Goal: Communication & Community: Answer question/provide support

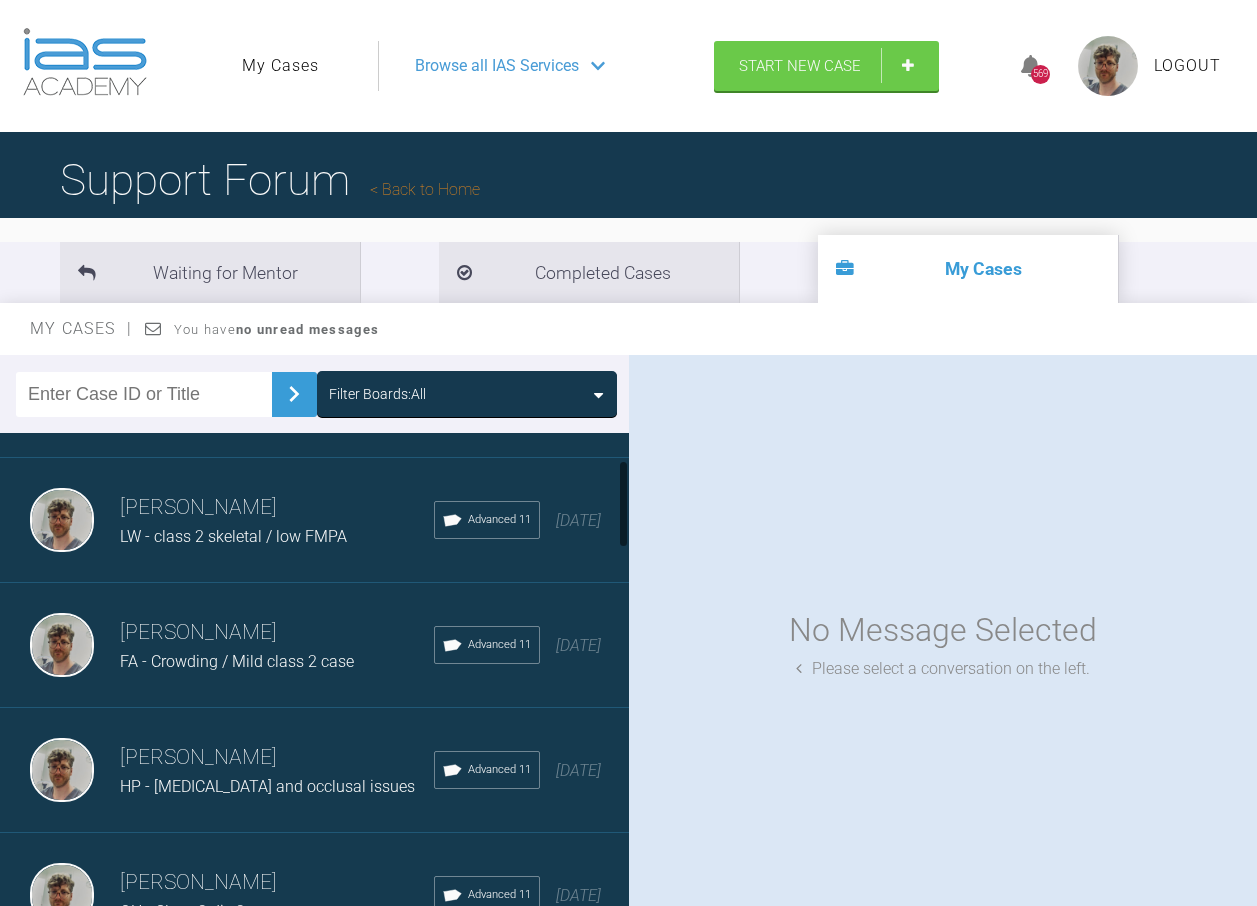
scroll to position [200, 0]
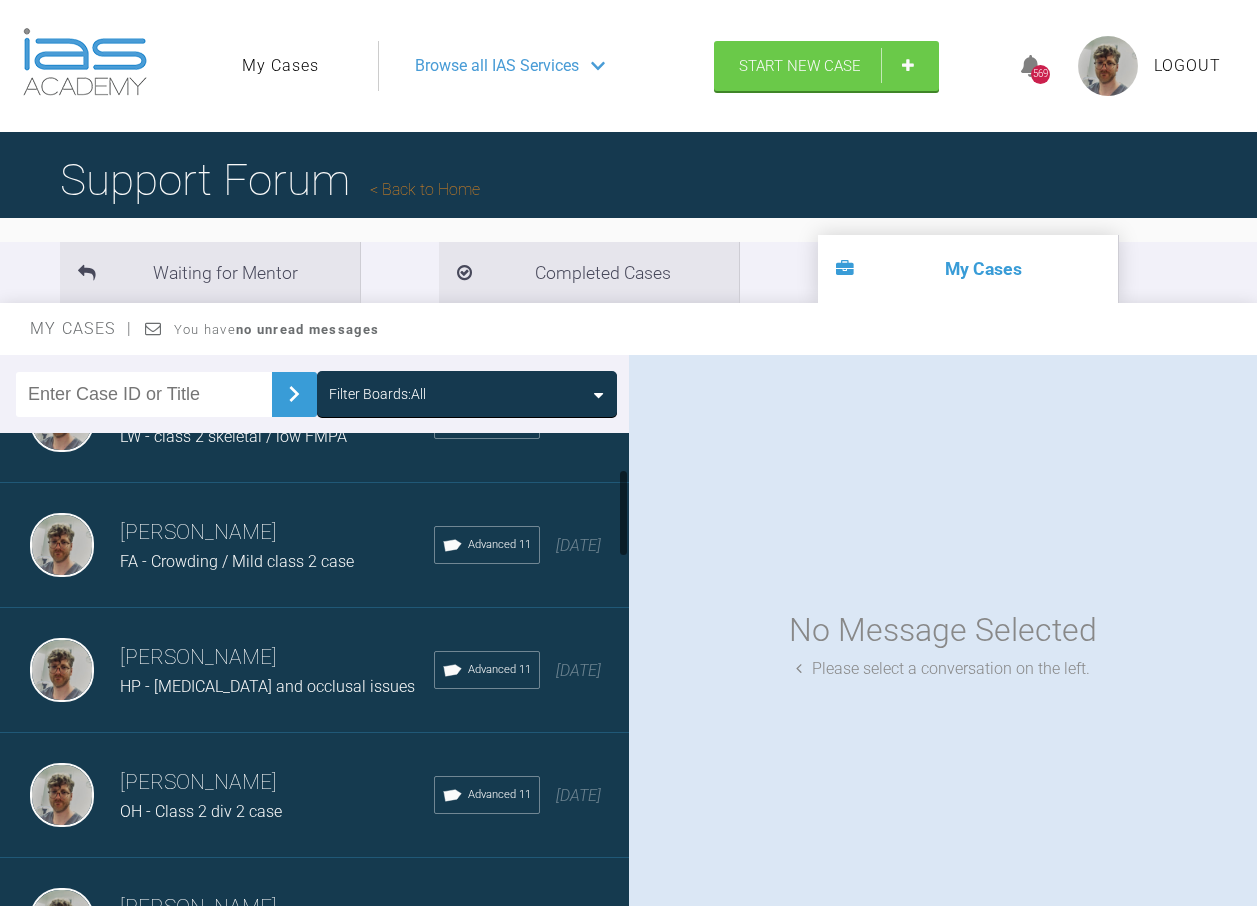
click at [306, 670] on h3 "[PERSON_NAME]" at bounding box center [277, 658] width 314 height 34
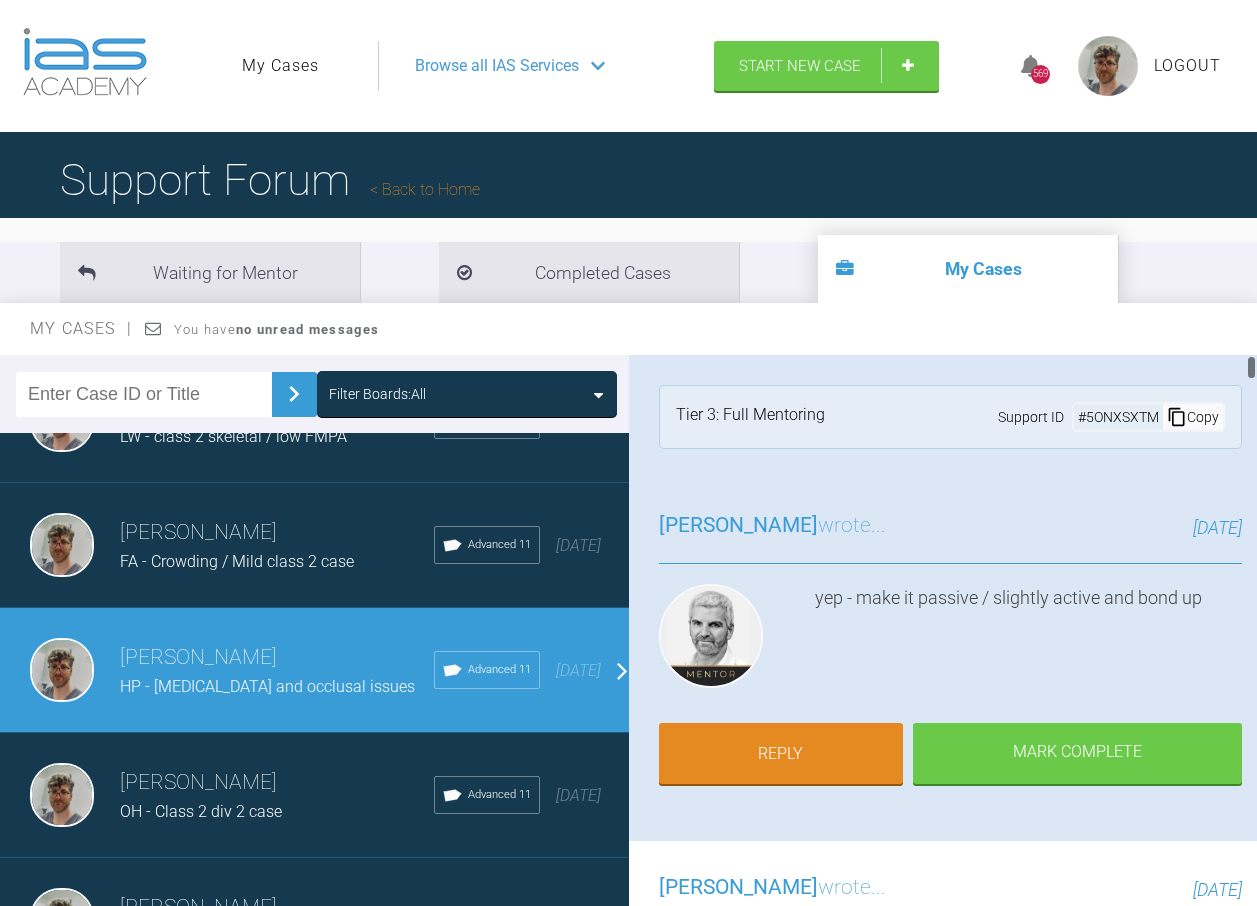
scroll to position [100, 0]
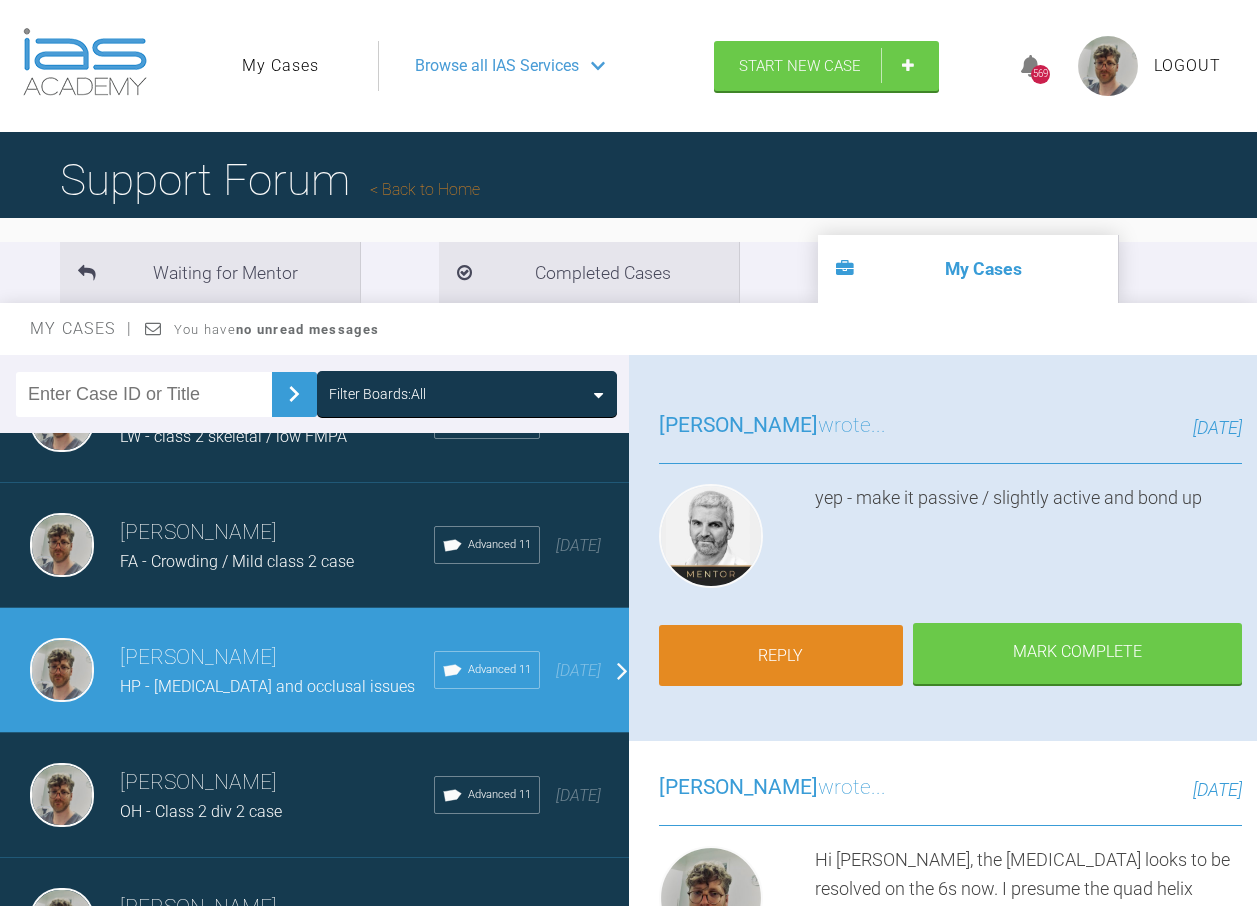
click at [811, 653] on link "Reply" at bounding box center [781, 656] width 245 height 62
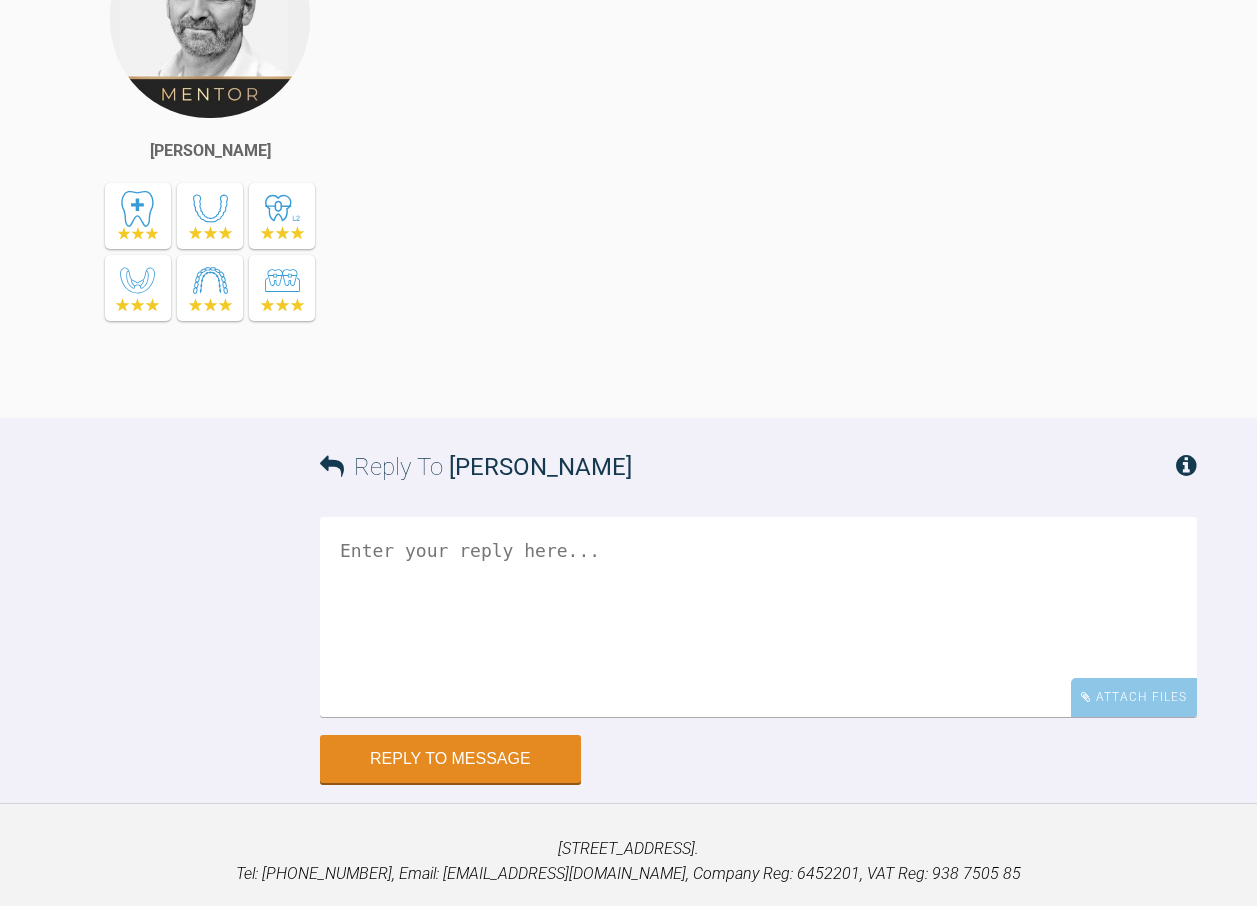
scroll to position [33690, 0]
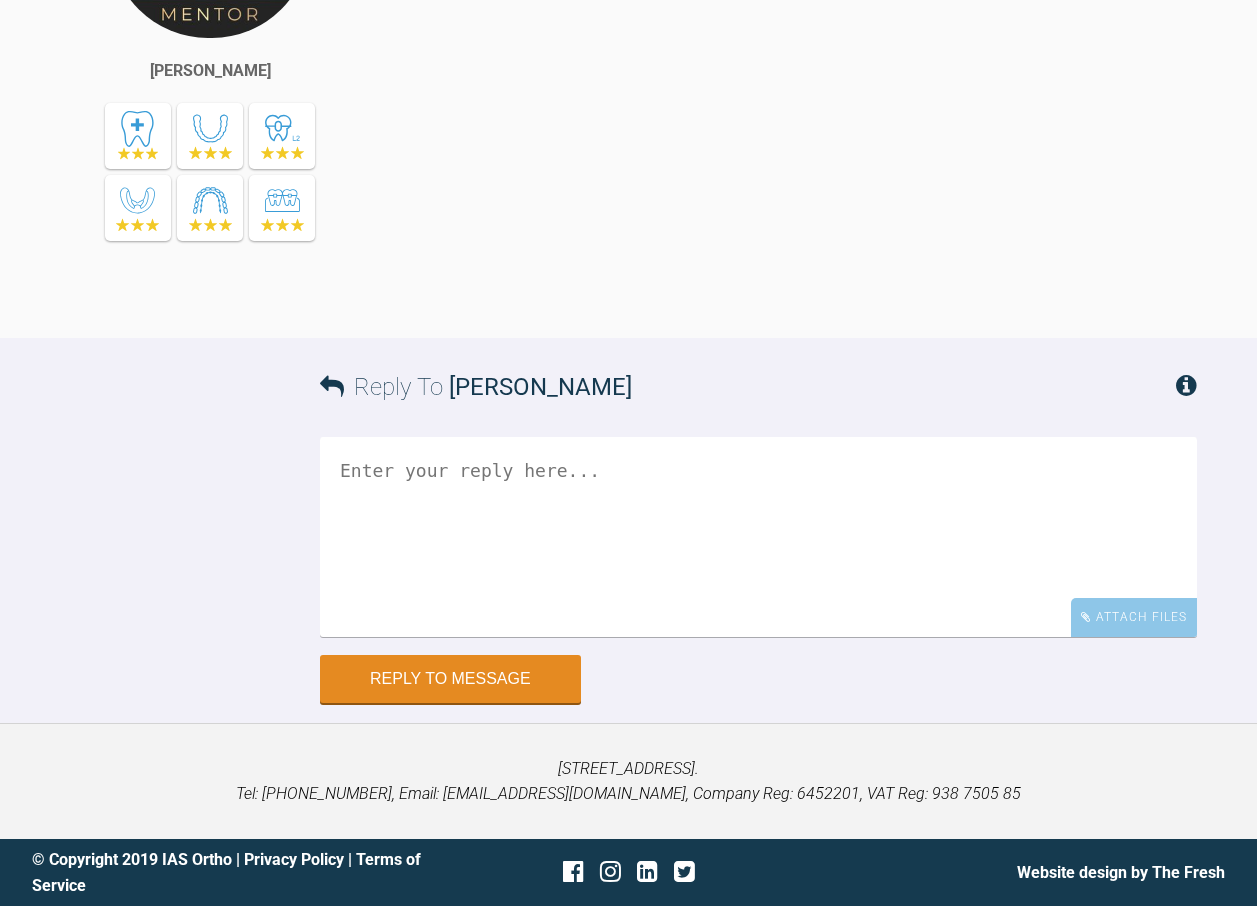
click at [692, 551] on textarea at bounding box center [758, 537] width 877 height 200
click at [1133, 622] on div "Attach Files" at bounding box center [1134, 617] width 126 height 39
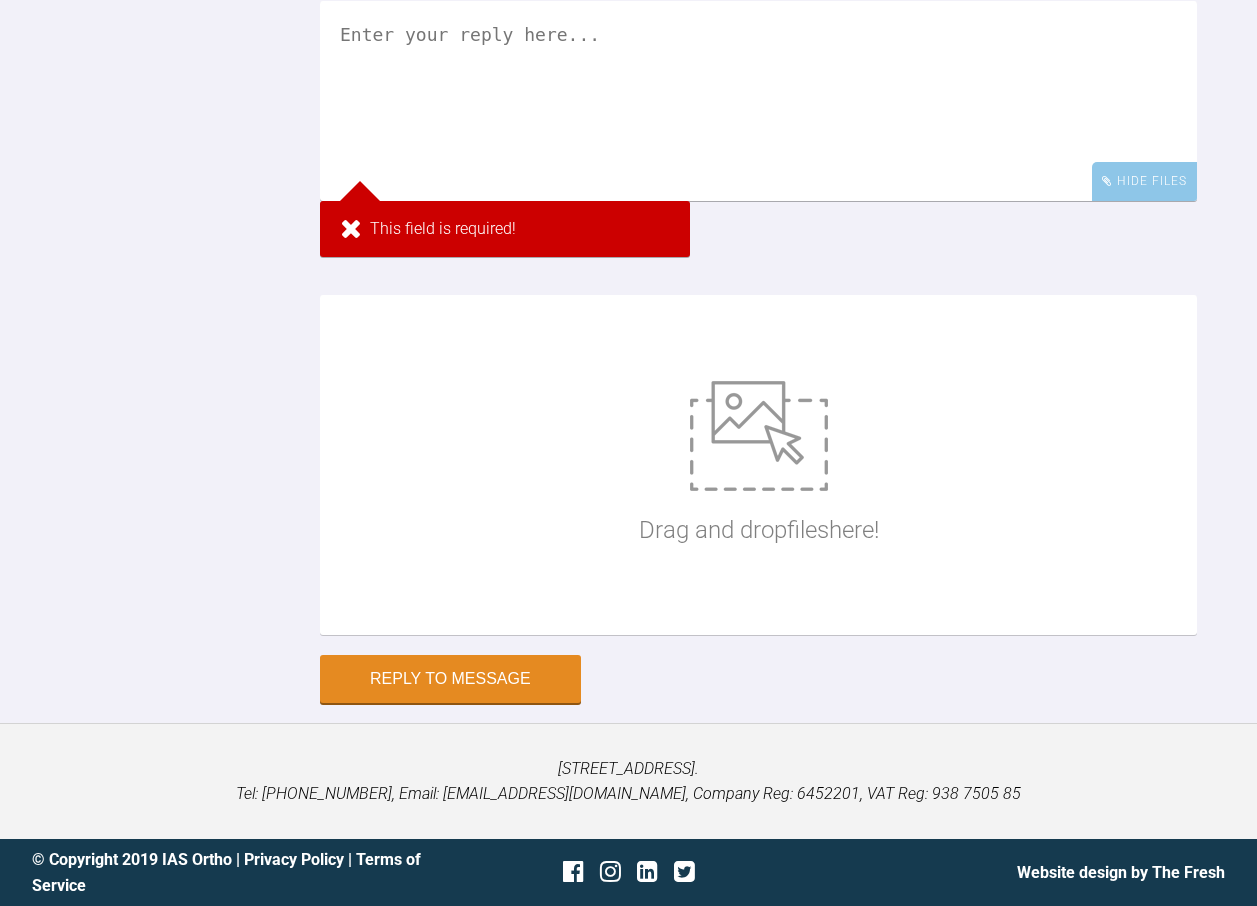
scroll to position [33890, 0]
click at [699, 491] on img at bounding box center [759, 436] width 138 height 110
type input "C:\fakepath\DSC_0691.JPG"
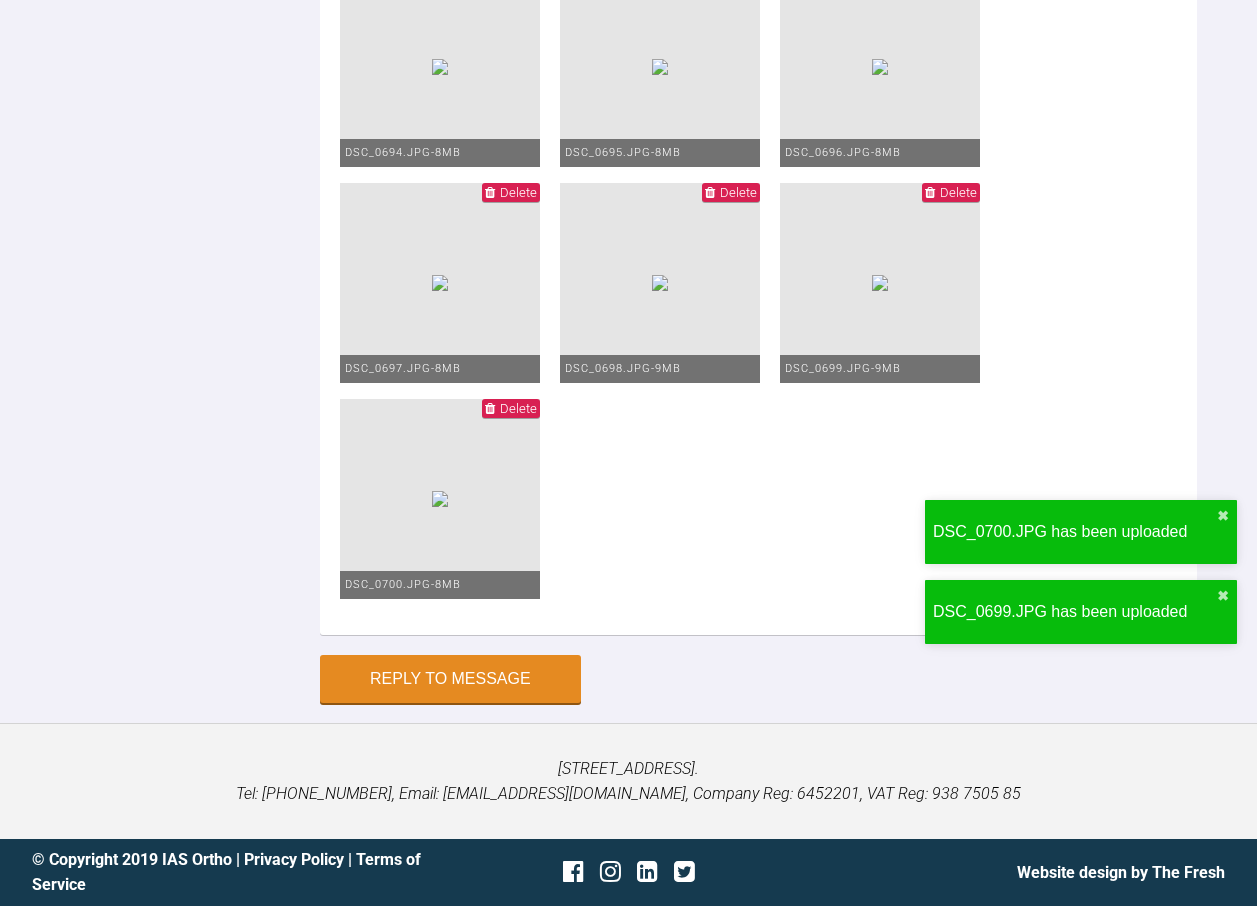
scroll to position [34490, 0]
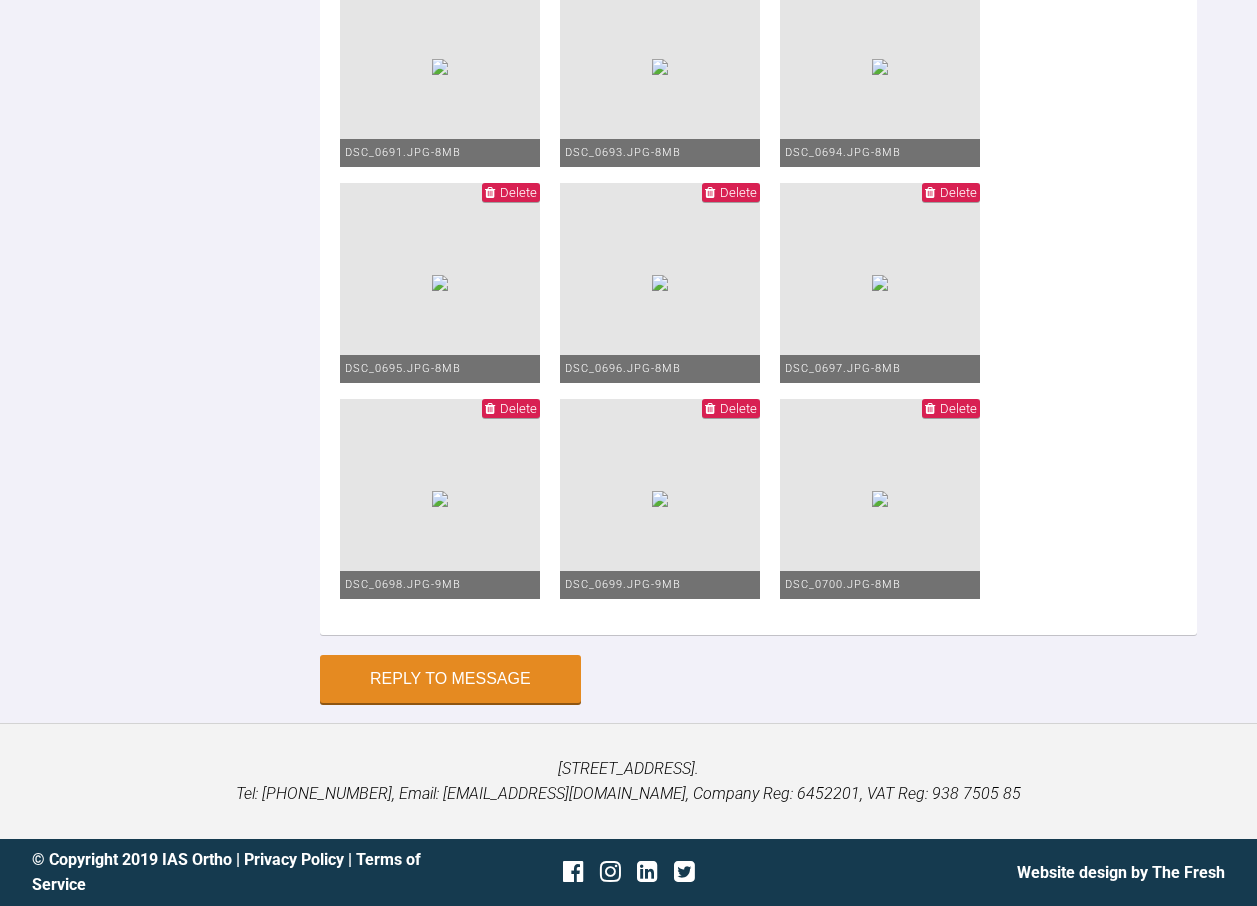
scroll to position [33890, 0]
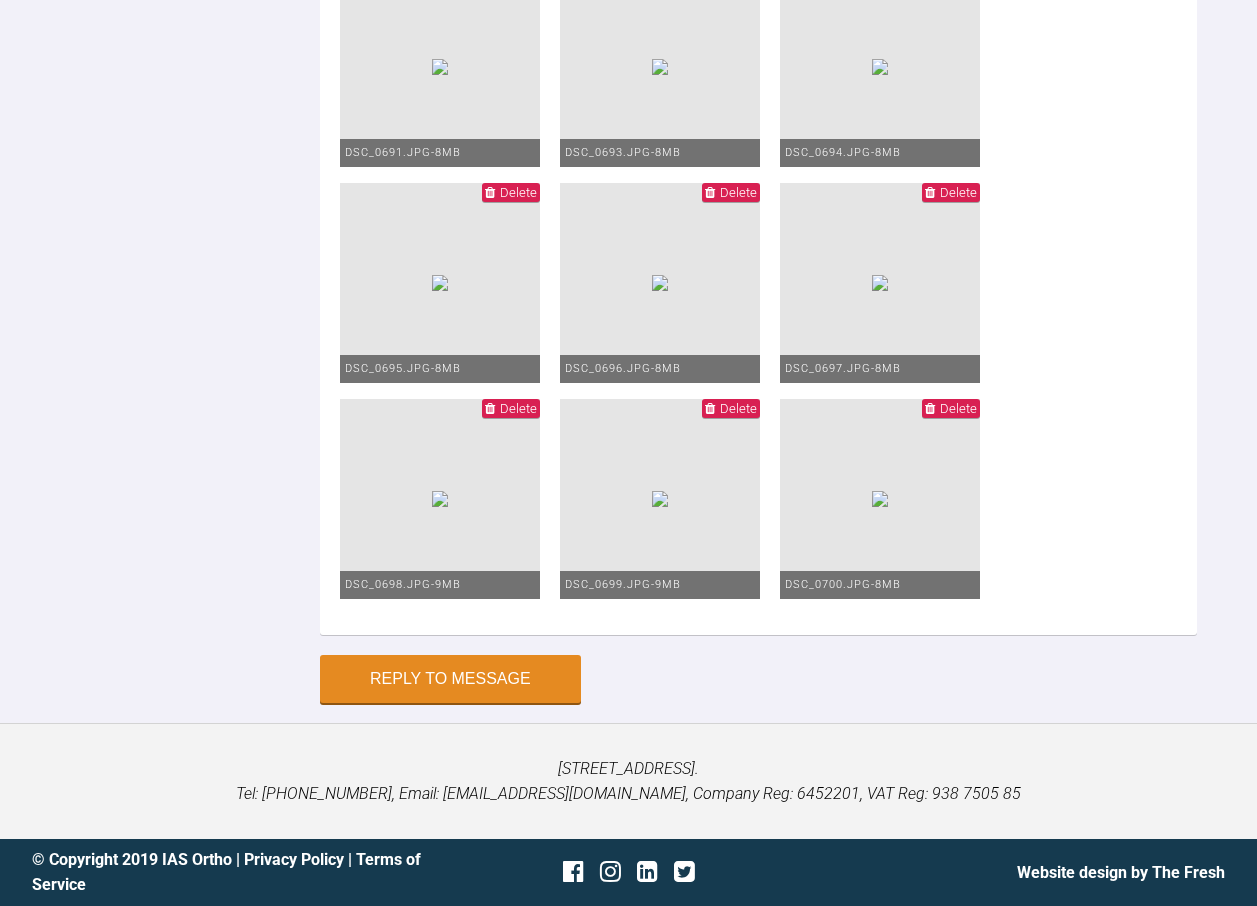
drag, startPoint x: 633, startPoint y: 220, endPoint x: 661, endPoint y: 213, distance: 28.9
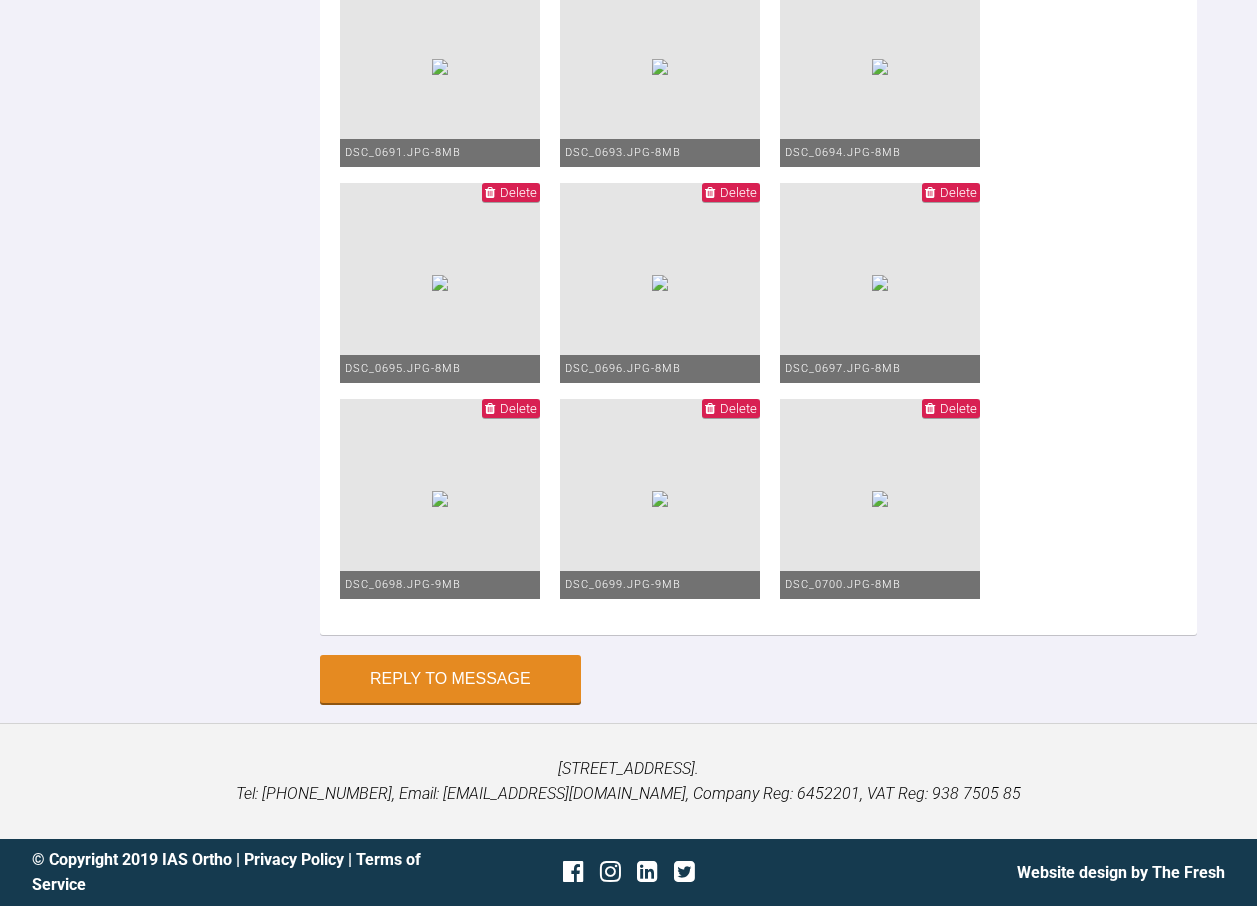
type textarea "Hi [PERSON_NAME]. Upper bond up in MBT 0.022 slot (clarity advanced) / 0.012 Ni…"
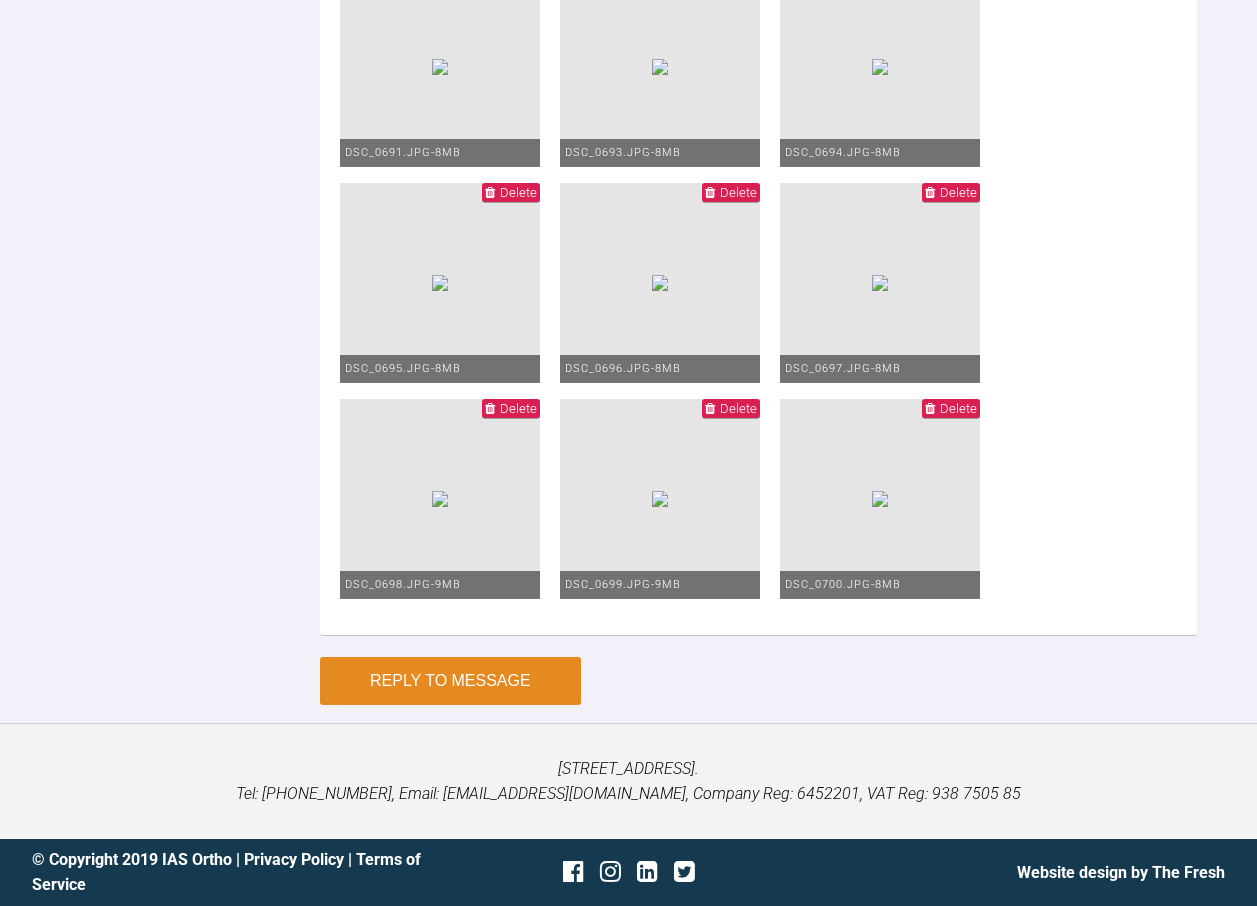
click at [486, 705] on button "Reply to Message" at bounding box center [450, 681] width 261 height 48
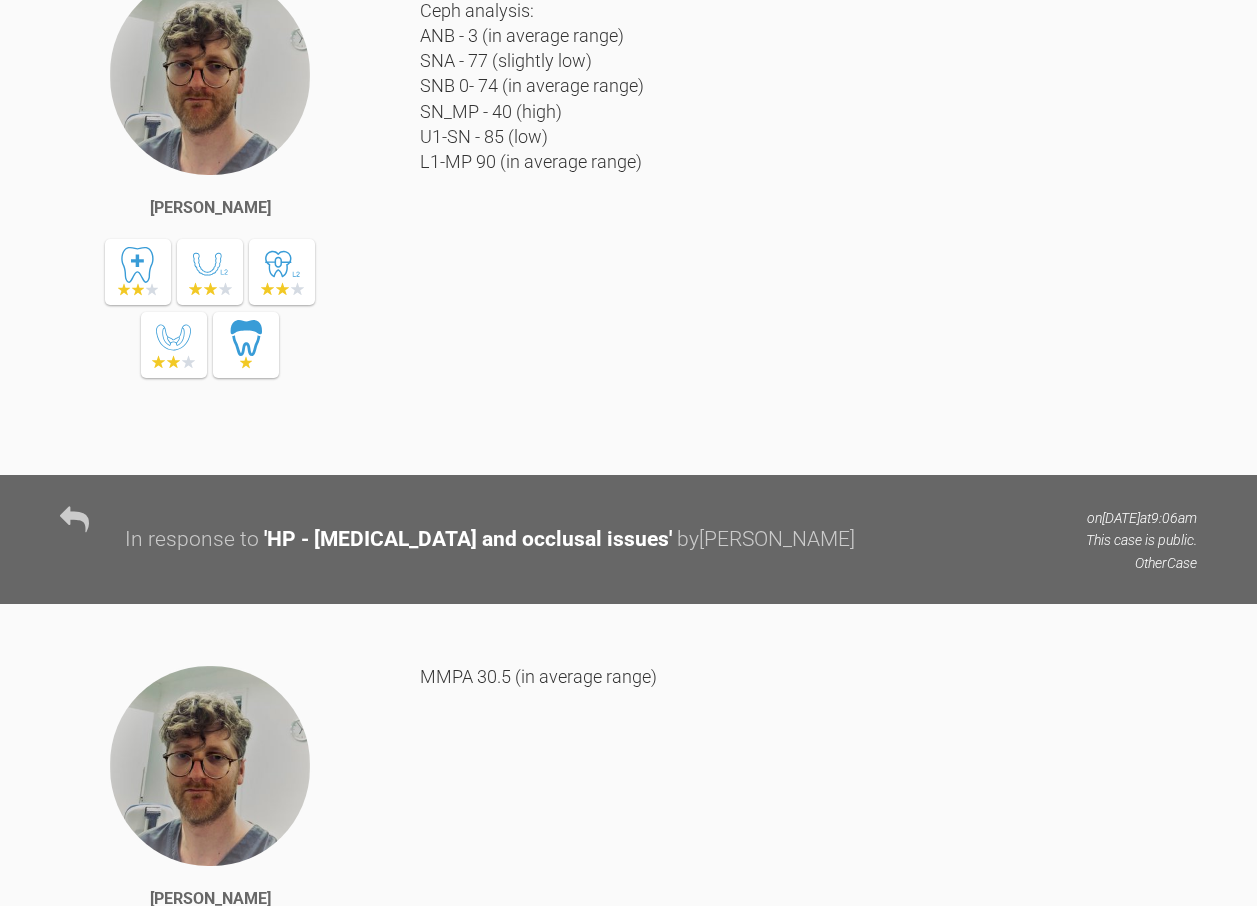
scroll to position [0, 0]
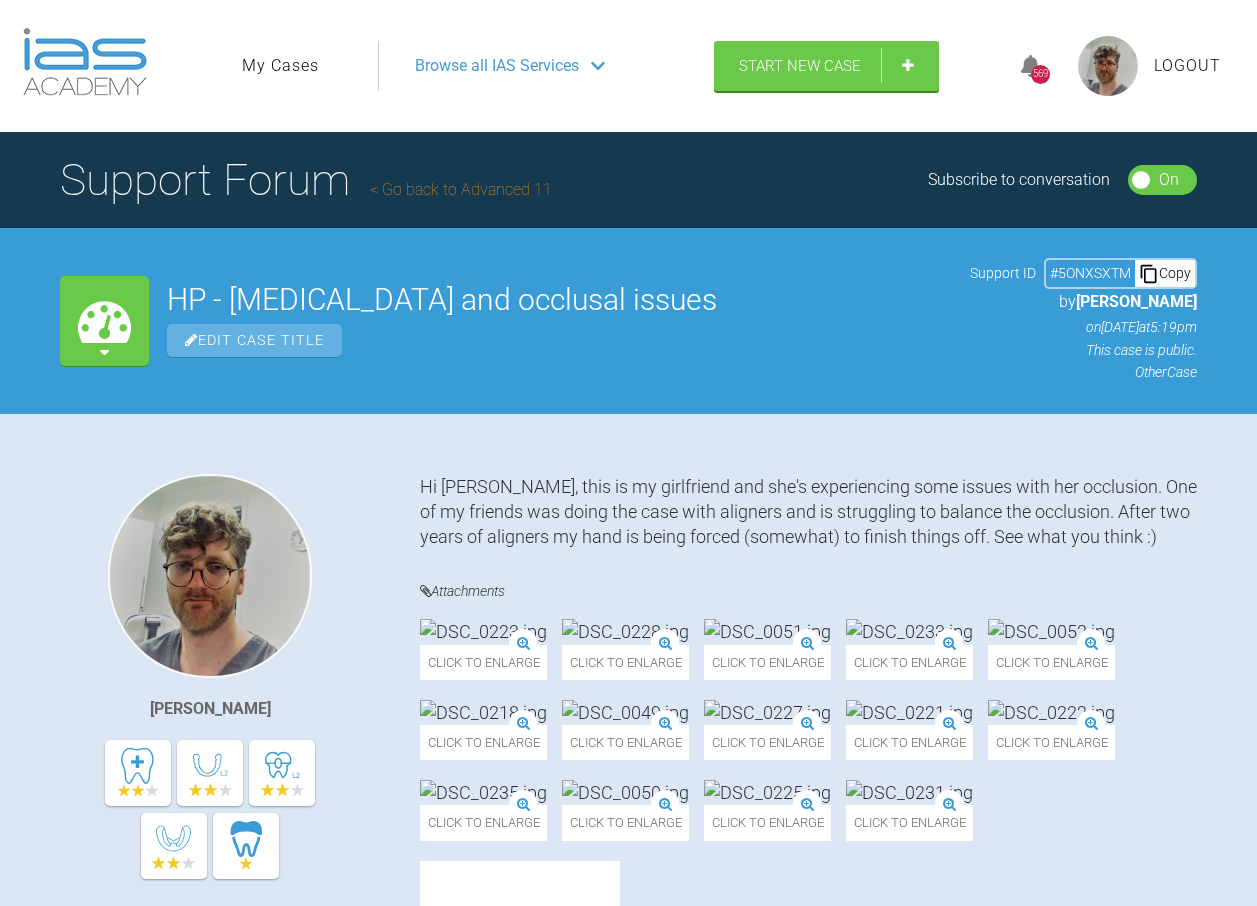
drag, startPoint x: 287, startPoint y: 22, endPoint x: 279, endPoint y: 36, distance: 16.1
click at [287, 22] on header "My Cases Logout Browse all IAS Services Start New Case 569 Logout" at bounding box center [628, 66] width 1257 height 132
click at [272, 50] on ul "My Cases" at bounding box center [310, 66] width 136 height 50
click at [269, 76] on link "My Cases" at bounding box center [280, 66] width 77 height 26
